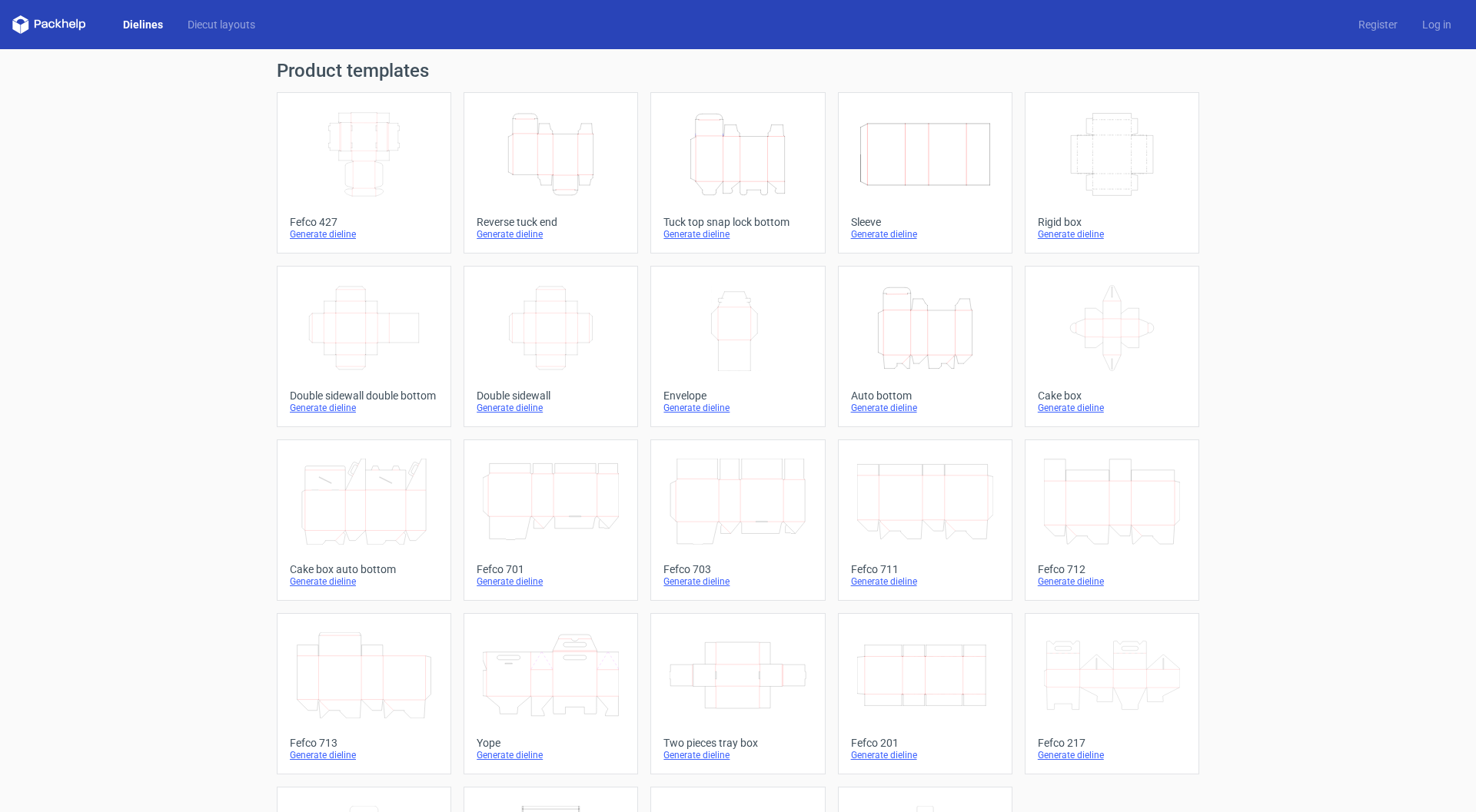
click at [746, 172] on icon "Height Depth Width" at bounding box center [738, 154] width 136 height 86
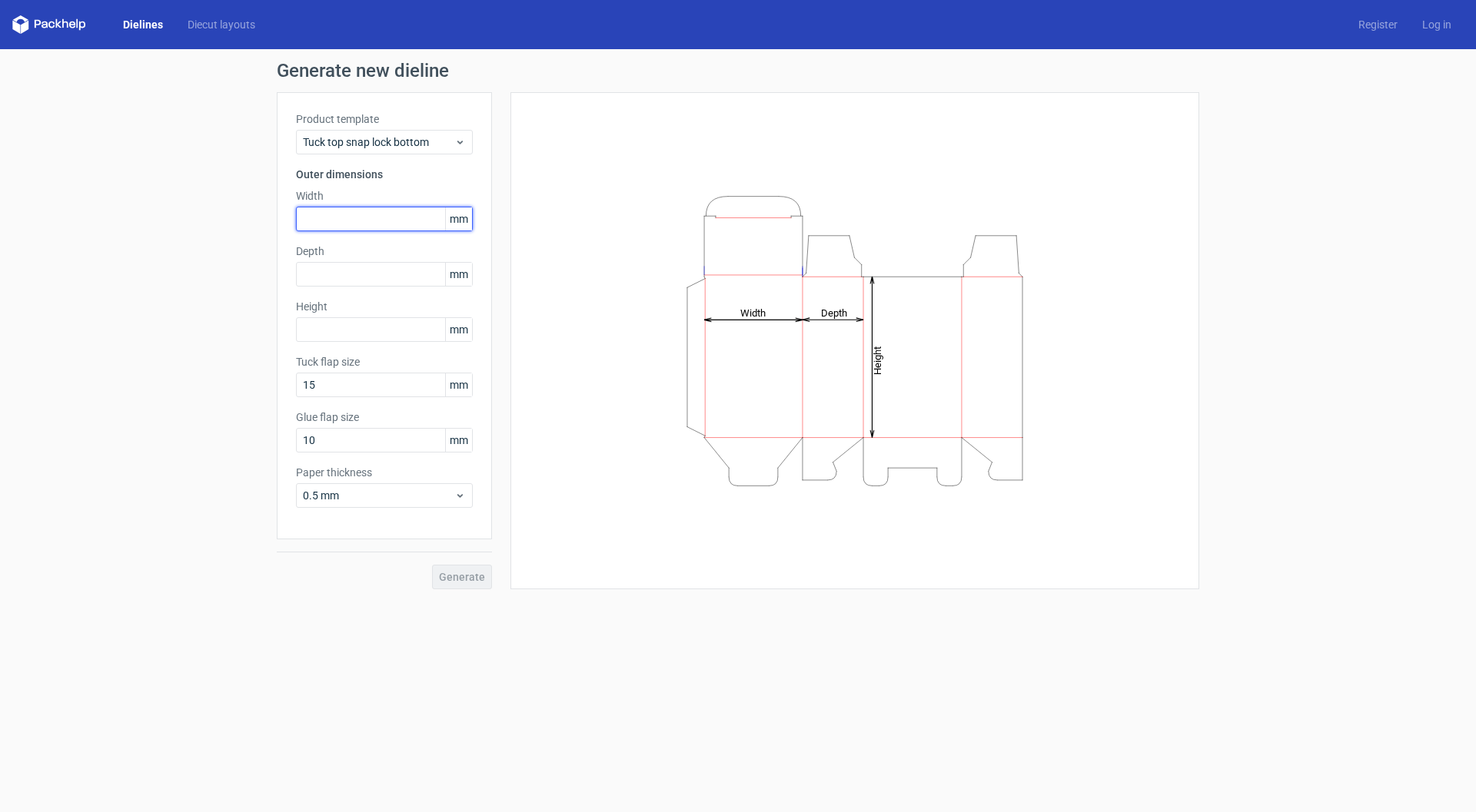
click at [340, 224] on input "text" at bounding box center [384, 218] width 177 height 24
type input "75"
click at [343, 278] on input "text" at bounding box center [384, 273] width 177 height 24
type input "80"
click at [336, 334] on input "text" at bounding box center [384, 329] width 177 height 24
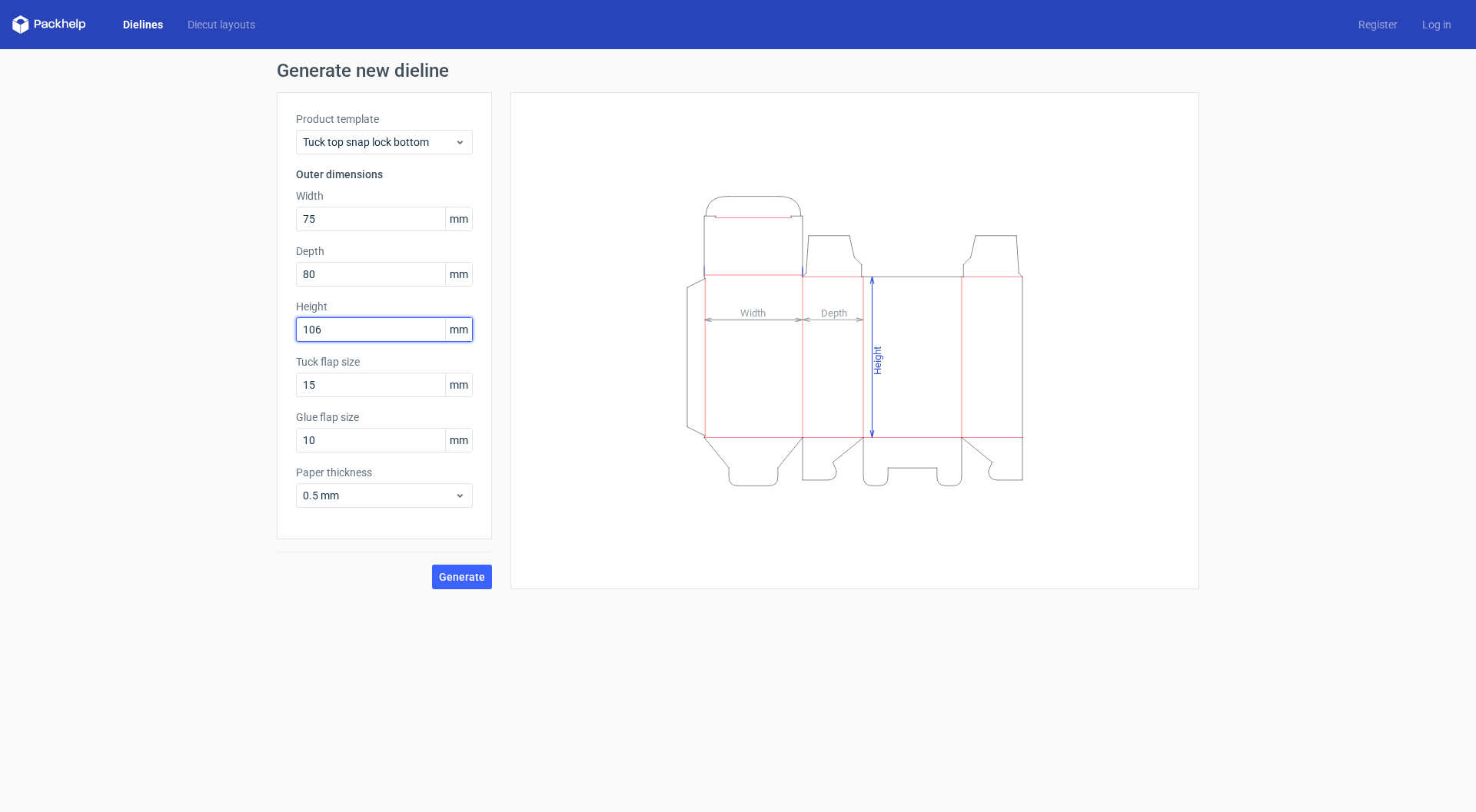
type input "106"
click at [432, 565] on button "Generate" at bounding box center [462, 576] width 60 height 24
drag, startPoint x: 339, startPoint y: 434, endPoint x: 213, endPoint y: 448, distance: 126.8
click at [220, 448] on div "Generate new dieline Product template Tuck top snap lock bottom Outer dimension…" at bounding box center [738, 325] width 1476 height 553
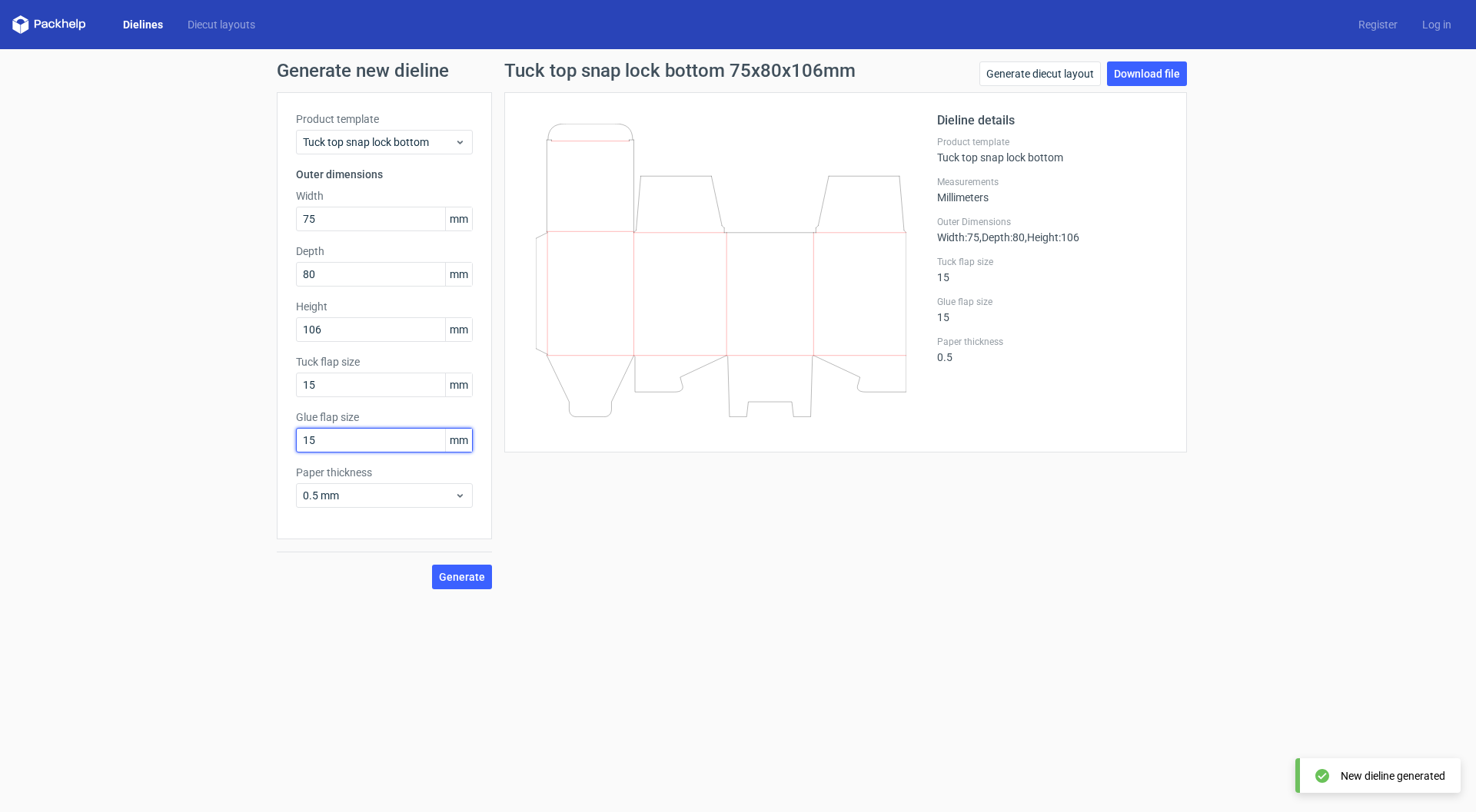
type input "15"
click at [432, 565] on button "Generate" at bounding box center [462, 576] width 60 height 24
click at [1144, 78] on link "Download file" at bounding box center [1146, 73] width 80 height 24
